Goal: Task Accomplishment & Management: Manage account settings

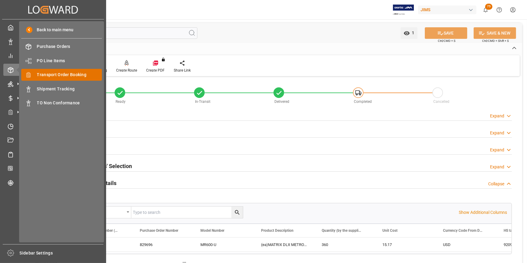
click at [58, 78] on span "Transport Order Booking" at bounding box center [69, 75] width 65 height 6
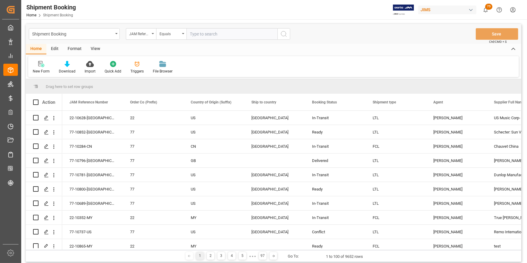
click at [209, 32] on input "text" at bounding box center [232, 34] width 91 height 12
type input "22-10705-ID"
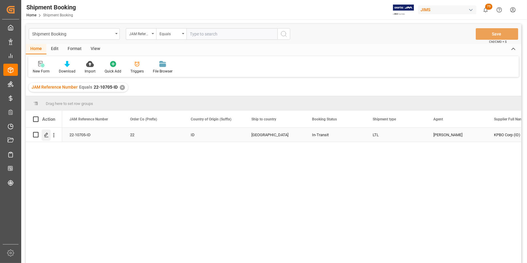
click at [44, 135] on icon "Press SPACE to select this row." at bounding box center [46, 135] width 5 height 5
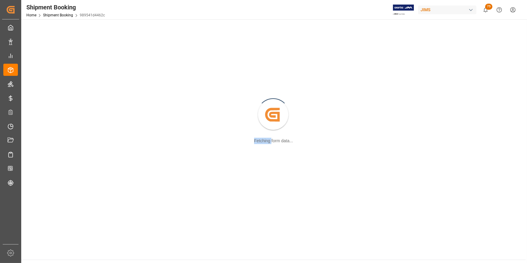
click at [44, 135] on div "Created by potrace 1.15, written by Peter Selinger 2001-2017 Fetching form data…" at bounding box center [273, 115] width 497 height 184
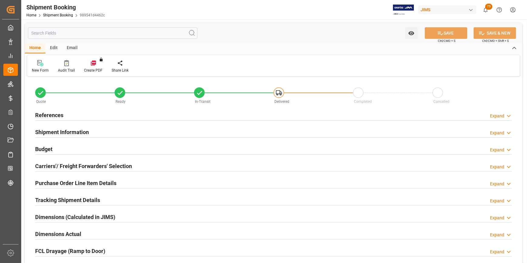
type input "258.3167"
type input "73.4642"
type input "540"
type input "1669.64"
click at [52, 145] on h2 "Budget" at bounding box center [43, 149] width 17 height 8
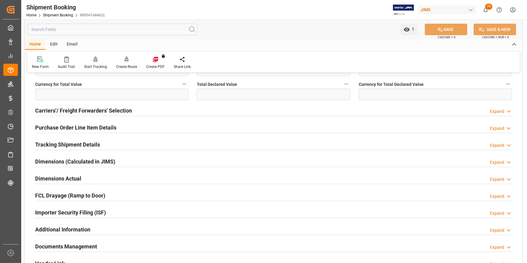
scroll to position [193, 0]
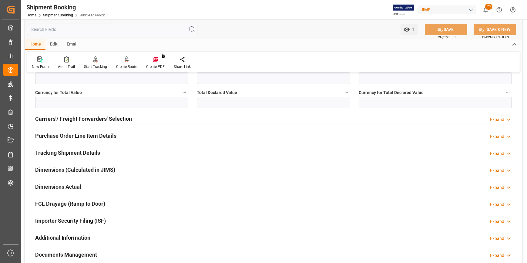
click at [79, 136] on h2 "Purchase Order Line Item Details" at bounding box center [75, 136] width 81 height 8
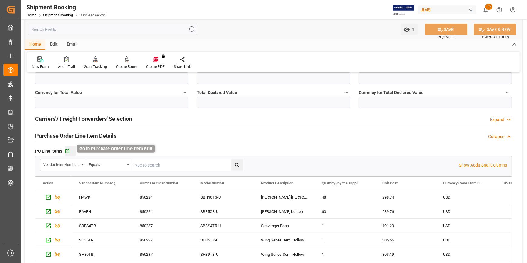
click at [68, 150] on icon "button" at bounding box center [67, 151] width 5 height 5
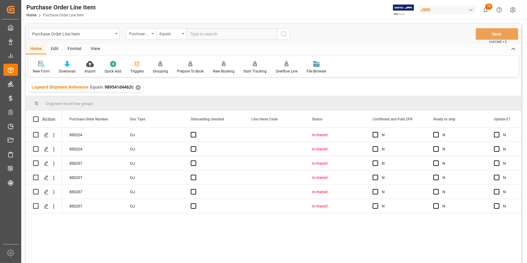
click at [77, 48] on div "Format" at bounding box center [74, 49] width 23 height 10
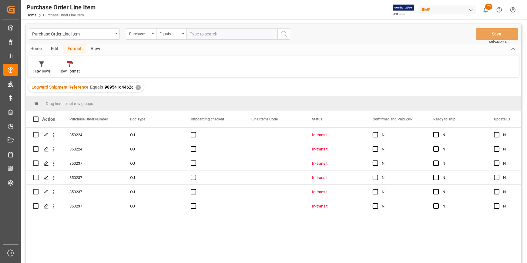
click at [89, 52] on div "View" at bounding box center [95, 49] width 19 height 10
click at [72, 64] on icon at bounding box center [69, 64] width 6 height 6
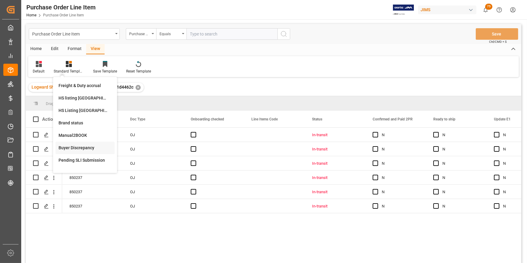
click at [93, 146] on div "Buyer Discrepancy" at bounding box center [85, 148] width 53 height 6
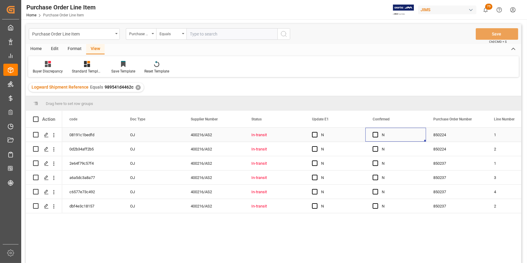
click at [405, 137] on div "N" at bounding box center [400, 135] width 37 height 14
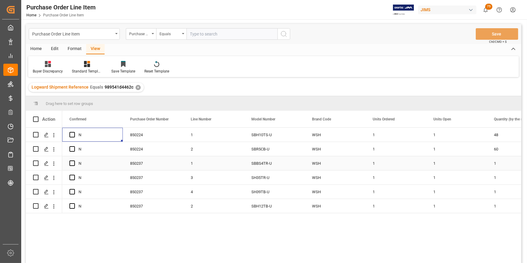
scroll to position [0, 243]
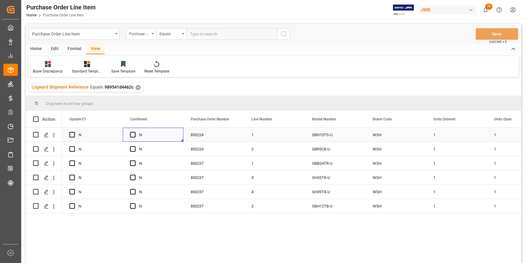
click at [132, 139] on div "Press SPACE to select this row." at bounding box center [134, 135] width 9 height 14
click at [131, 136] on span "Press SPACE to select this row." at bounding box center [132, 134] width 5 height 5
click at [135, 132] on input "Press SPACE to select this row." at bounding box center [135, 132] width 0 height 0
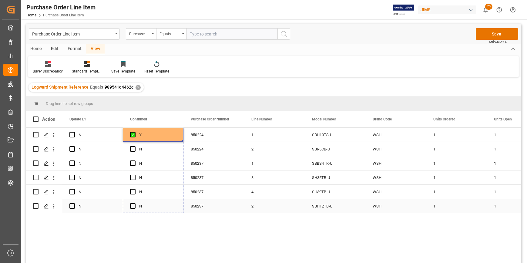
drag, startPoint x: 182, startPoint y: 141, endPoint x: 182, endPoint y: 195, distance: 53.4
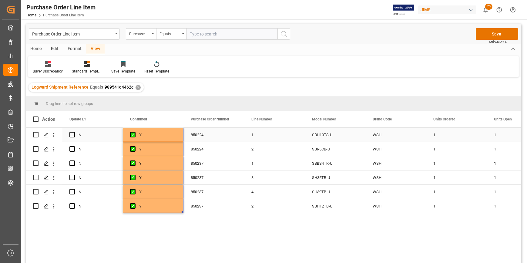
click at [82, 138] on div "N" at bounding box center [97, 135] width 37 height 14
click at [72, 135] on span "Press SPACE to select this row." at bounding box center [71, 134] width 5 height 5
click at [74, 132] on input "Press SPACE to select this row." at bounding box center [74, 132] width 0 height 0
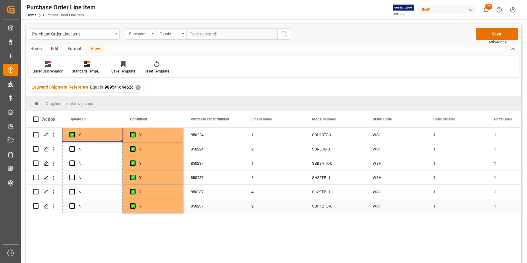
drag, startPoint x: 121, startPoint y: 141, endPoint x: 123, endPoint y: 202, distance: 61.0
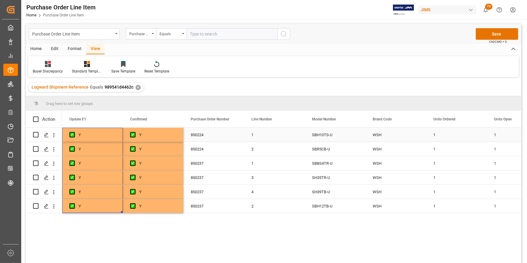
click at [83, 134] on div "Y" at bounding box center [97, 135] width 37 height 14
click at [483, 37] on button "Save" at bounding box center [497, 34] width 42 height 12
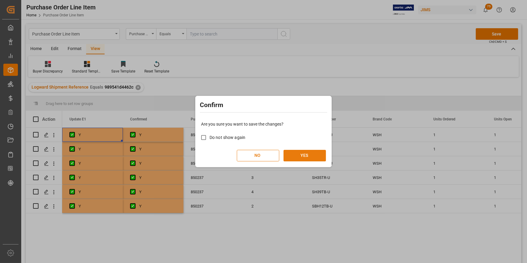
click at [319, 151] on button "YES" at bounding box center [305, 156] width 42 height 12
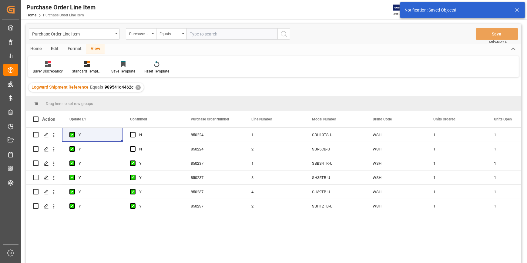
click at [238, 240] on div "400216/AS2 In-transit Y N 850224 1 SBH10TS-U WSH 1 1 1 400216/AS2 In-transit Y …" at bounding box center [291, 197] width 459 height 139
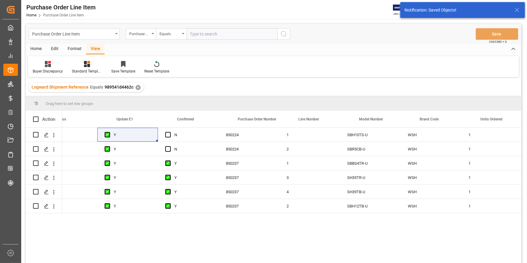
scroll to position [0, 0]
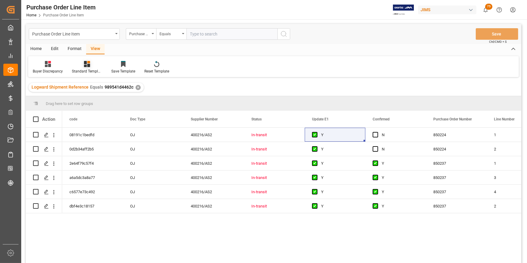
click at [85, 66] on icon at bounding box center [87, 64] width 6 height 6
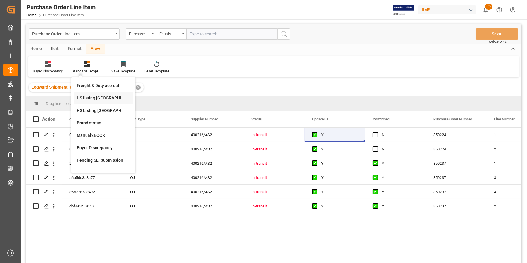
click at [97, 101] on div "HS listing USA" at bounding box center [103, 98] width 53 height 6
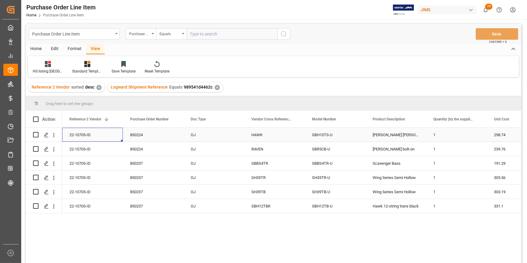
drag, startPoint x: 83, startPoint y: 136, endPoint x: 115, endPoint y: 140, distance: 31.8
click at [115, 140] on div "22-10705-ID" at bounding box center [92, 135] width 61 height 14
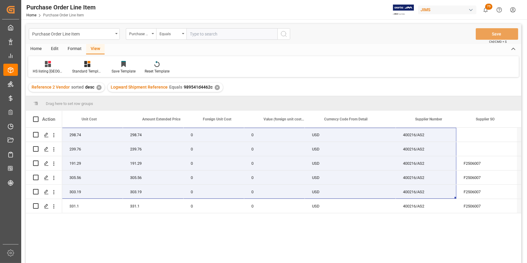
scroll to position [0, 449]
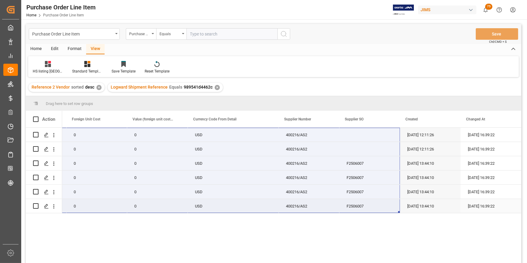
drag, startPoint x: 78, startPoint y: 133, endPoint x: 378, endPoint y: 206, distance: 309.0
click at [378, 206] on div "22-10705-ID 298.74 298.74 0 0 USD 400216/AS2 20-05-2025 12:11:26 03-09-2025 16:…" at bounding box center [20, 171] width 1001 height 86
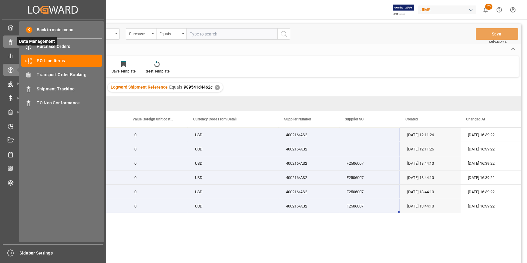
click at [10, 40] on icon at bounding box center [11, 42] width 6 height 6
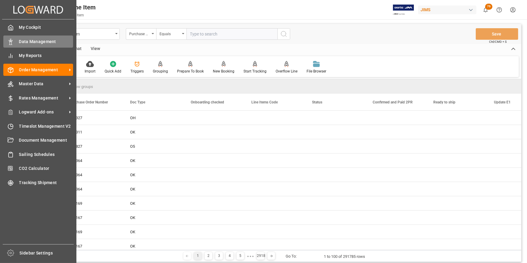
click at [25, 44] on span "Data Management" at bounding box center [46, 42] width 54 height 6
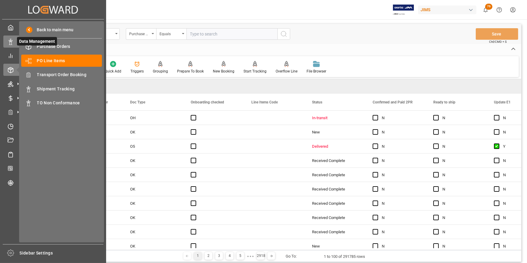
click at [13, 43] on icon at bounding box center [11, 42] width 6 height 6
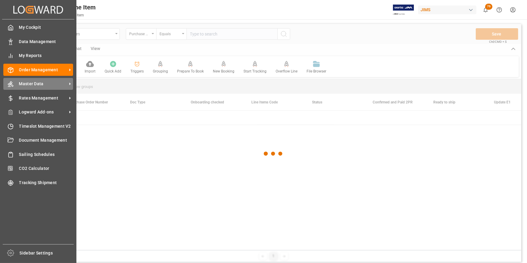
click at [35, 83] on span "Master Data" at bounding box center [43, 84] width 48 height 6
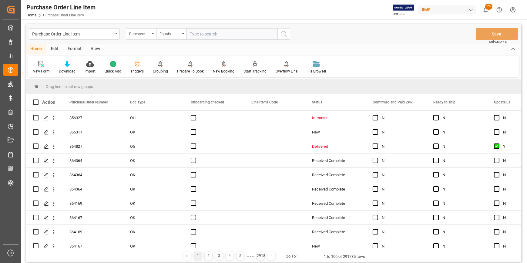
click at [140, 34] on div "Purchase Order Number" at bounding box center [139, 33] width 21 height 7
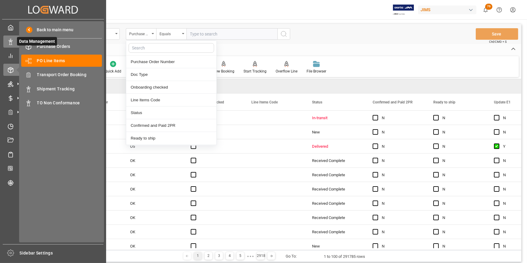
click at [12, 44] on rect at bounding box center [11, 43] width 2 height 3
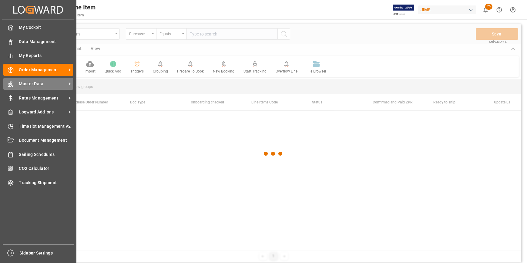
click at [28, 86] on span "Master Data" at bounding box center [43, 84] width 48 height 6
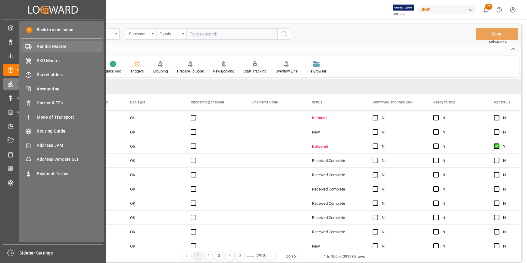
click at [47, 48] on span "Vendor Master" at bounding box center [69, 46] width 65 height 6
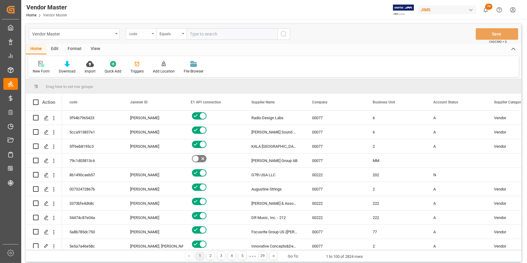
click at [135, 33] on div "code" at bounding box center [139, 33] width 21 height 7
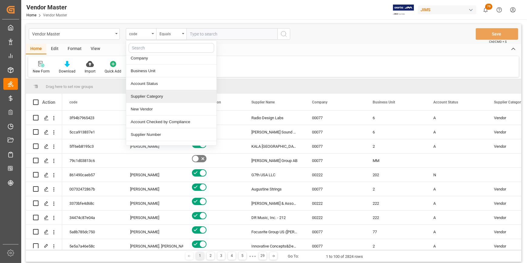
scroll to position [55, 0]
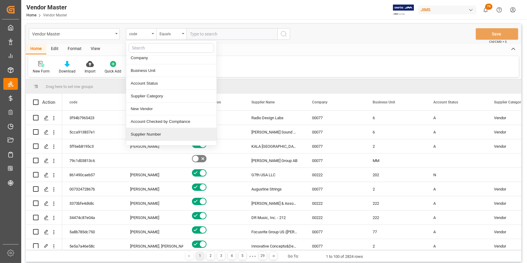
click at [146, 130] on div "Supplier Number" at bounding box center [171, 134] width 90 height 13
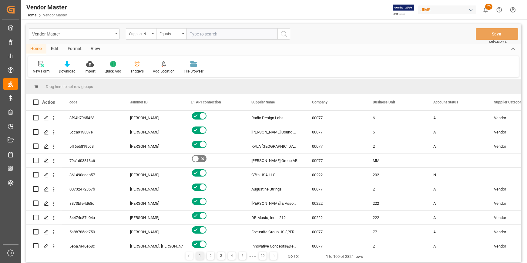
click at [194, 33] on input "text" at bounding box center [232, 34] width 91 height 12
paste input "400216"
type input "400216"
drag, startPoint x: 288, startPoint y: 36, endPoint x: 287, endPoint y: 39, distance: 3.1
click at [288, 36] on button "search button" at bounding box center [284, 34] width 13 height 12
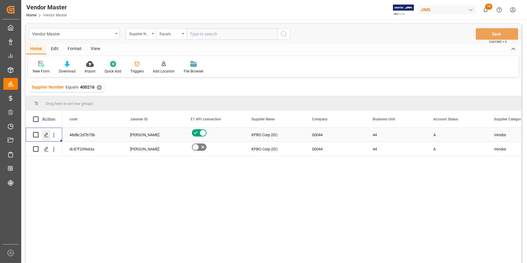
click at [45, 136] on polygon "Press SPACE to select this row." at bounding box center [46, 134] width 3 height 3
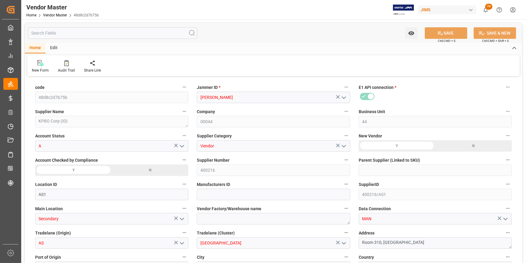
type input "12-08-2023 01:34"
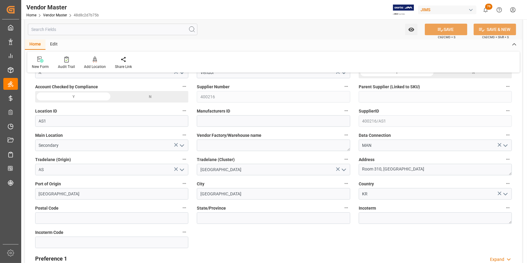
scroll to position [83, 0]
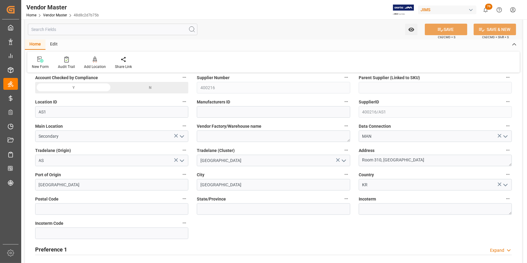
type input "NET 30"
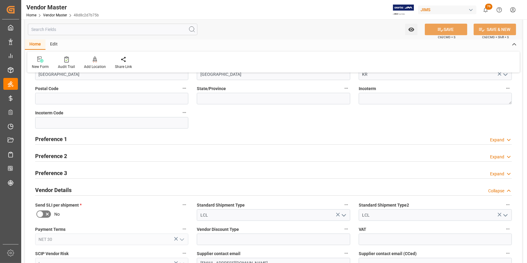
scroll to position [276, 0]
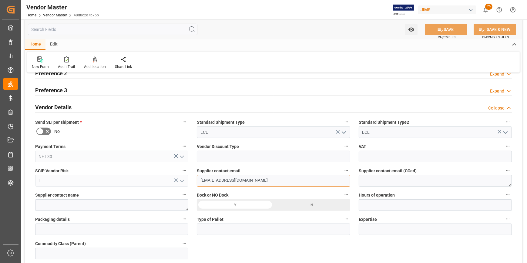
drag, startPoint x: 244, startPoint y: 180, endPoint x: 194, endPoint y: 180, distance: 49.7
click at [194, 180] on div "Supplier contact email cskpboco@gmail.com" at bounding box center [274, 176] width 162 height 24
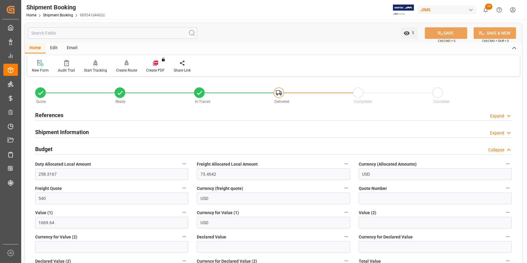
click at [59, 115] on h2 "References" at bounding box center [49, 115] width 28 height 8
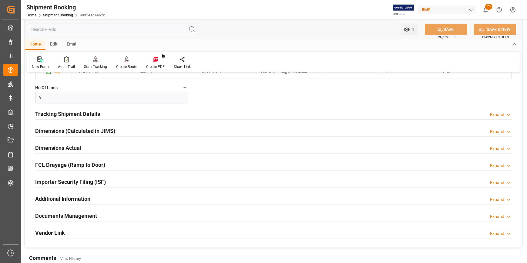
scroll to position [551, 0]
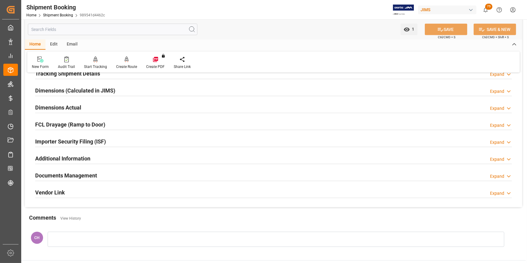
click at [66, 174] on h2 "Documents Management" at bounding box center [66, 175] width 62 height 8
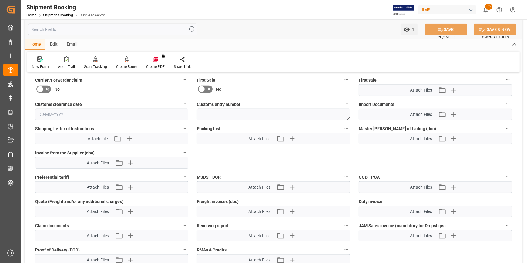
scroll to position [717, 0]
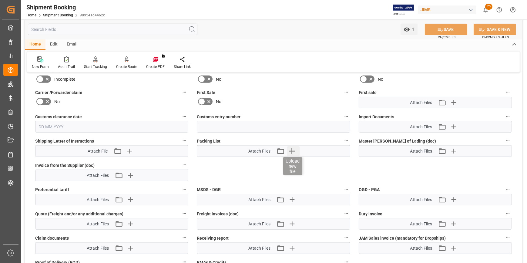
click at [291, 152] on icon "button" at bounding box center [292, 151] width 10 height 10
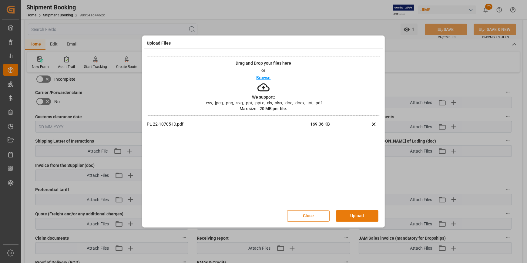
click at [371, 215] on button "Upload" at bounding box center [357, 216] width 42 height 12
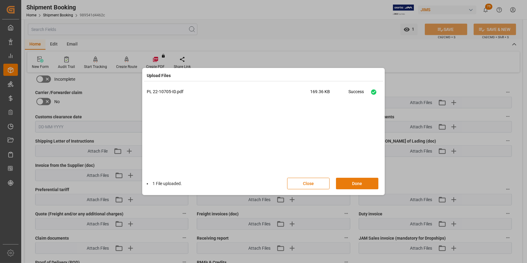
click at [349, 182] on button "Done" at bounding box center [357, 184] width 42 height 12
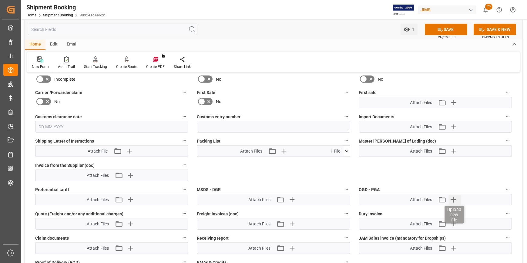
click at [452, 198] on icon "button" at bounding box center [454, 200] width 6 height 6
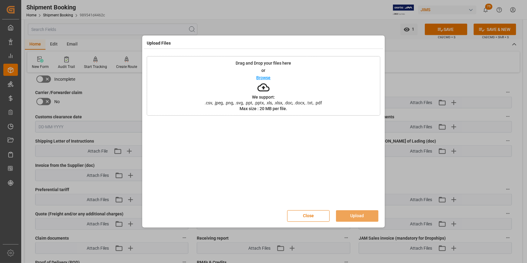
click at [417, 171] on div "Upload Files Drag and Drop your files here or Browse We support: .csv, .jpeg, .…" at bounding box center [263, 131] width 527 height 263
click at [309, 217] on button "Close" at bounding box center [308, 216] width 42 height 12
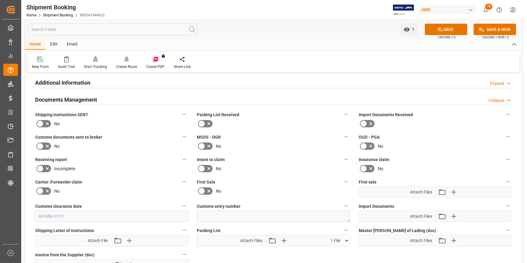
scroll to position [607, 0]
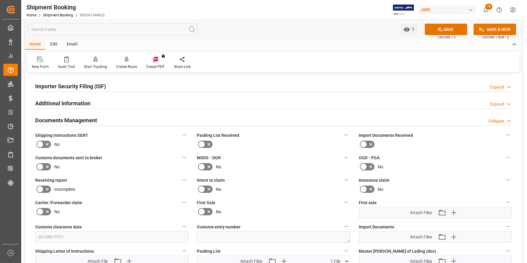
click at [363, 143] on icon at bounding box center [363, 144] width 7 height 7
click at [0, 0] on input "checkbox" at bounding box center [0, 0] width 0 height 0
click at [365, 164] on icon at bounding box center [363, 166] width 7 height 7
click at [0, 0] on input "checkbox" at bounding box center [0, 0] width 0 height 0
click at [45, 141] on icon at bounding box center [47, 144] width 7 height 7
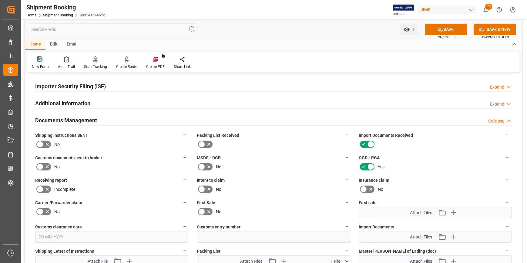
click at [0, 0] on input "checkbox" at bounding box center [0, 0] width 0 height 0
click at [44, 164] on icon at bounding box center [47, 166] width 7 height 7
click at [0, 0] on input "checkbox" at bounding box center [0, 0] width 0 height 0
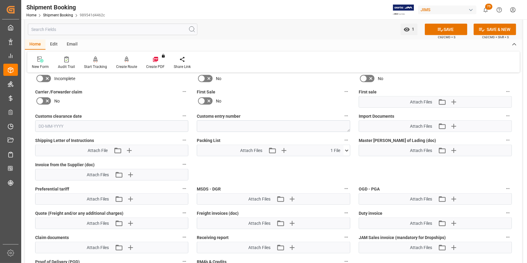
scroll to position [717, 0]
click at [451, 127] on icon "button" at bounding box center [454, 127] width 10 height 10
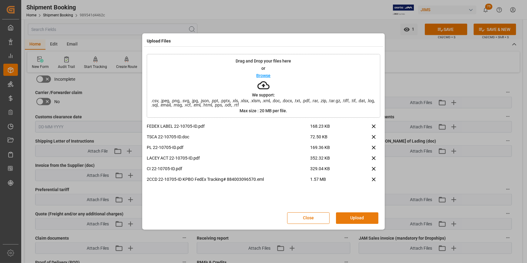
click at [351, 217] on button "Upload" at bounding box center [357, 218] width 42 height 12
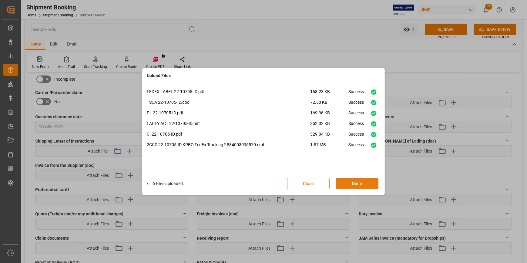
click at [362, 186] on button "Done" at bounding box center [357, 184] width 42 height 12
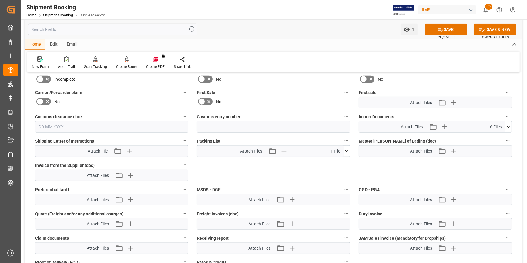
click at [506, 128] on icon at bounding box center [508, 127] width 6 height 6
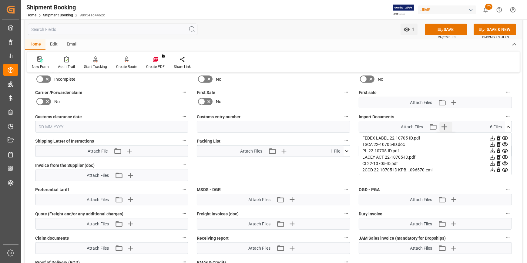
click at [443, 126] on icon "button" at bounding box center [445, 127] width 10 height 10
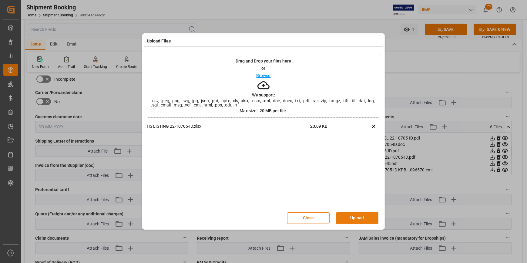
click at [359, 220] on button "Upload" at bounding box center [357, 218] width 42 height 12
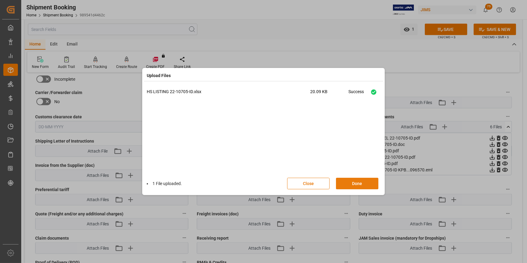
click at [355, 182] on button "Done" at bounding box center [357, 184] width 42 height 12
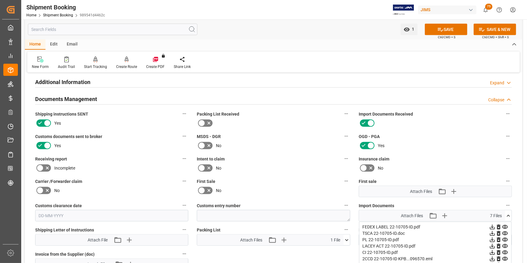
scroll to position [634, 0]
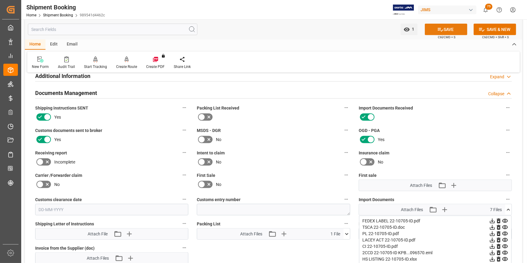
click at [448, 30] on button "SAVE" at bounding box center [446, 30] width 42 height 12
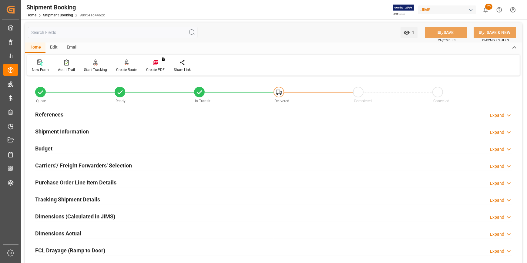
scroll to position [0, 0]
click at [46, 114] on h2 "References" at bounding box center [49, 115] width 28 height 8
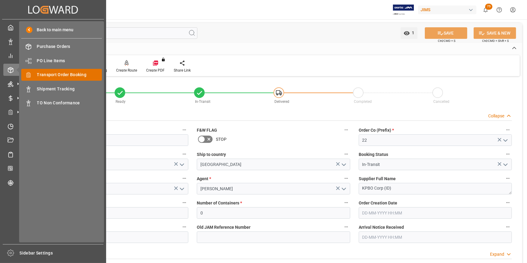
click at [64, 72] on span "Transport Order Booking" at bounding box center [69, 75] width 65 height 6
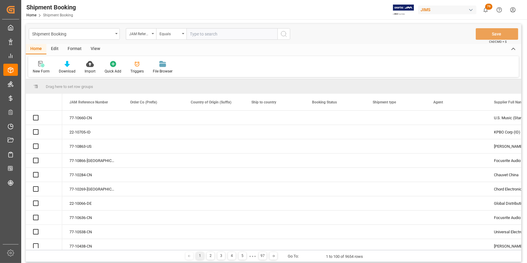
click at [219, 35] on input "text" at bounding box center [232, 34] width 91 height 12
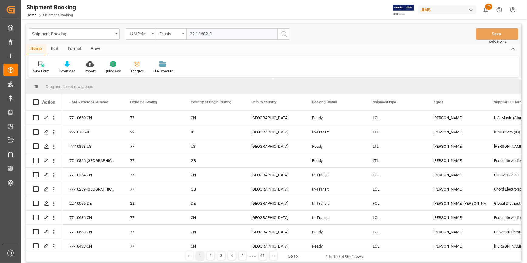
type input "22-10682-CN"
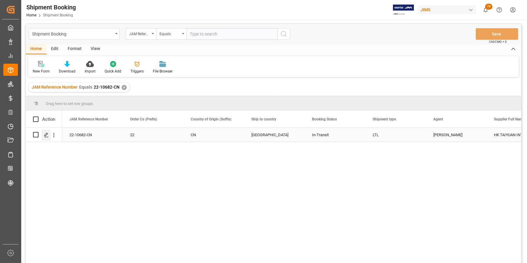
click at [47, 135] on icon "Press SPACE to select this row." at bounding box center [46, 135] width 5 height 5
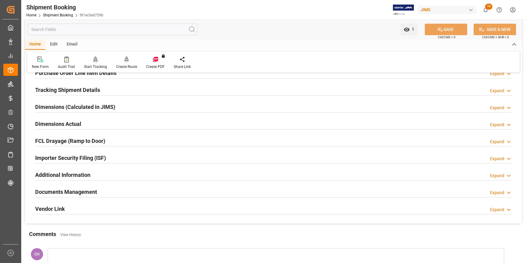
click at [75, 189] on h2 "Documents Management" at bounding box center [66, 192] width 62 height 8
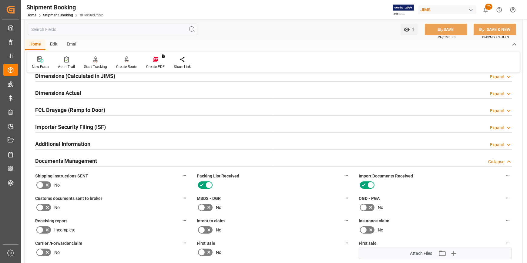
scroll to position [193, 0]
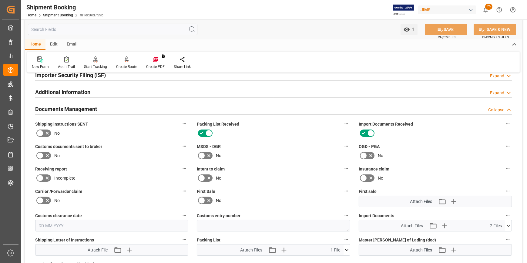
click at [44, 130] on icon at bounding box center [47, 133] width 7 height 7
click at [0, 0] on input "checkbox" at bounding box center [0, 0] width 0 height 0
click at [364, 157] on icon at bounding box center [363, 155] width 7 height 7
click at [0, 0] on input "checkbox" at bounding box center [0, 0] width 0 height 0
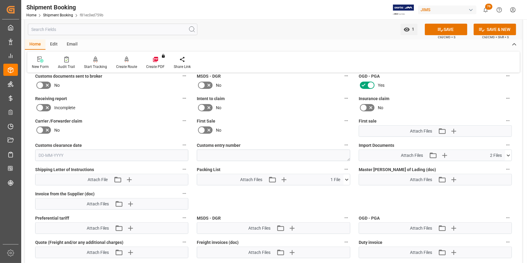
scroll to position [248, 0]
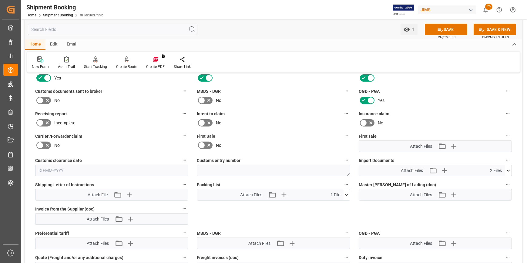
click at [345, 194] on icon at bounding box center [347, 195] width 6 height 6
click at [334, 206] on icon at bounding box center [331, 206] width 6 height 6
click at [288, 193] on icon "button" at bounding box center [292, 195] width 10 height 10
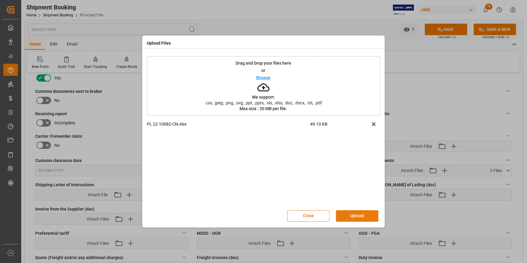
click at [355, 211] on button "Upload" at bounding box center [357, 216] width 42 height 12
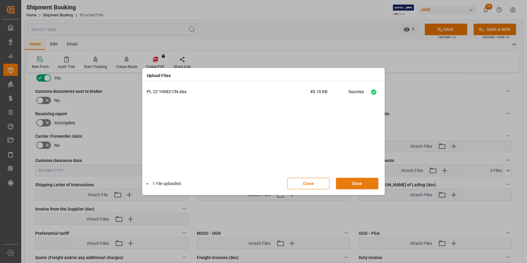
click at [355, 183] on button "Done" at bounding box center [357, 184] width 42 height 12
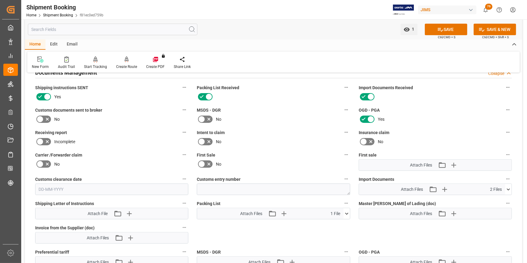
scroll to position [221, 0]
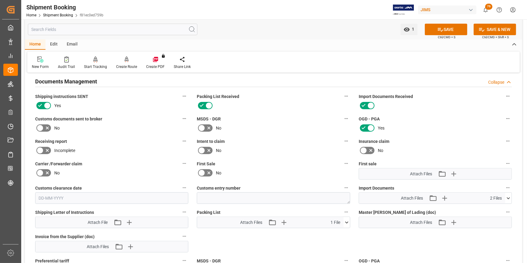
click at [508, 197] on icon at bounding box center [508, 198] width 6 height 6
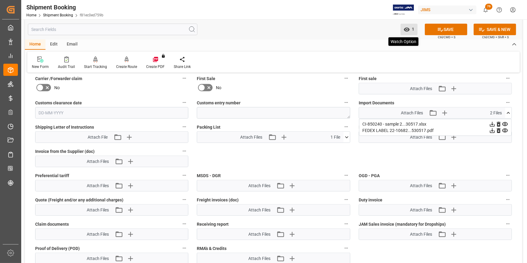
scroll to position [303, 0]
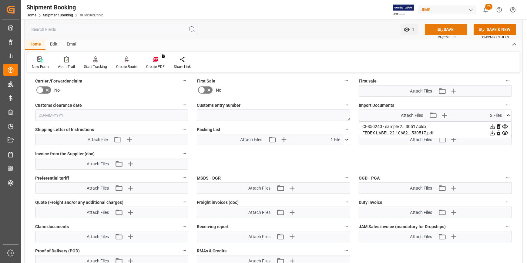
click at [448, 32] on button "SAVE" at bounding box center [446, 30] width 42 height 12
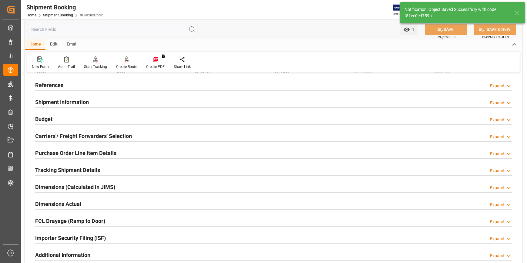
scroll to position [42, 0]
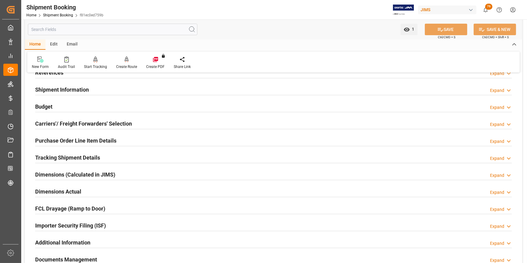
click at [58, 141] on h2 "Purchase Order Line Item Details" at bounding box center [75, 140] width 81 height 8
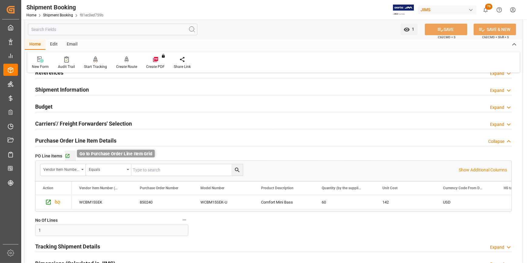
click at [66, 154] on icon "button" at bounding box center [68, 156] width 4 height 4
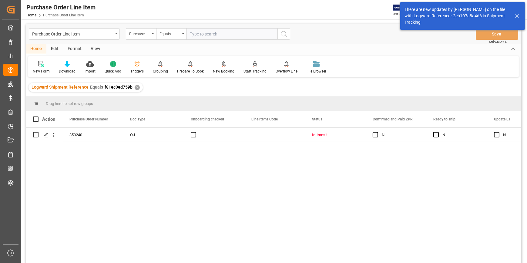
click at [94, 51] on div "View" at bounding box center [95, 49] width 19 height 10
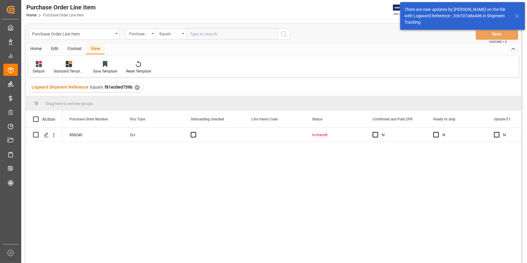
click at [70, 68] on div "Standard Templates" at bounding box center [68, 67] width 39 height 13
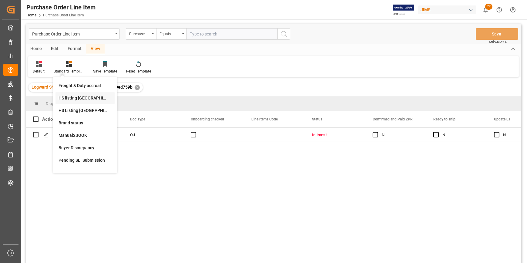
click at [72, 100] on div "HS listing [GEOGRAPHIC_DATA]" at bounding box center [85, 98] width 53 height 6
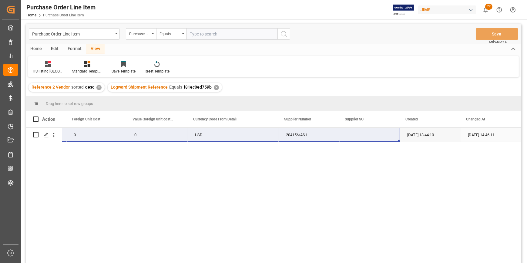
drag, startPoint x: 85, startPoint y: 137, endPoint x: 394, endPoint y: 139, distance: 309.1
click at [394, 139] on div "22-10682-CN 142 142 0 0 USD 204156/AS1 20-05-2025 13:44:10 03-09-2025 14:46:11" at bounding box center [20, 135] width 1001 height 14
click at [221, 227] on div "22-10682-CN 142 142 0 0 USD 204156/AS1 20-05-2025 13:44:10 03-09-2025 14:46:11" at bounding box center [291, 197] width 459 height 139
click at [152, 173] on div "22-10682-CN 142 142 0 0 USD 204156/AS1 20-05-2025 13:44:10 03-09-2025 14:46:11" at bounding box center [291, 197] width 459 height 139
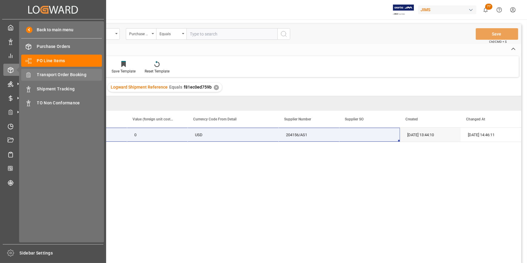
click at [64, 78] on span "Transport Order Booking" at bounding box center [69, 75] width 65 height 6
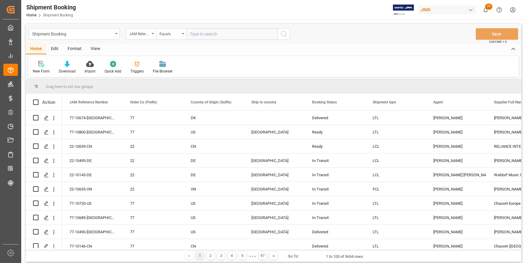
click at [194, 34] on input "text" at bounding box center [232, 34] width 91 height 12
type input "22-10682-CN"
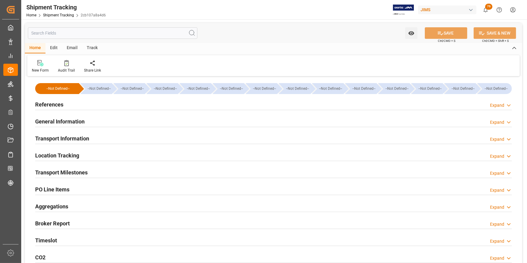
type input "[DATE]"
click at [52, 106] on h2 "References" at bounding box center [49, 104] width 28 height 8
